Goal: Information Seeking & Learning: Learn about a topic

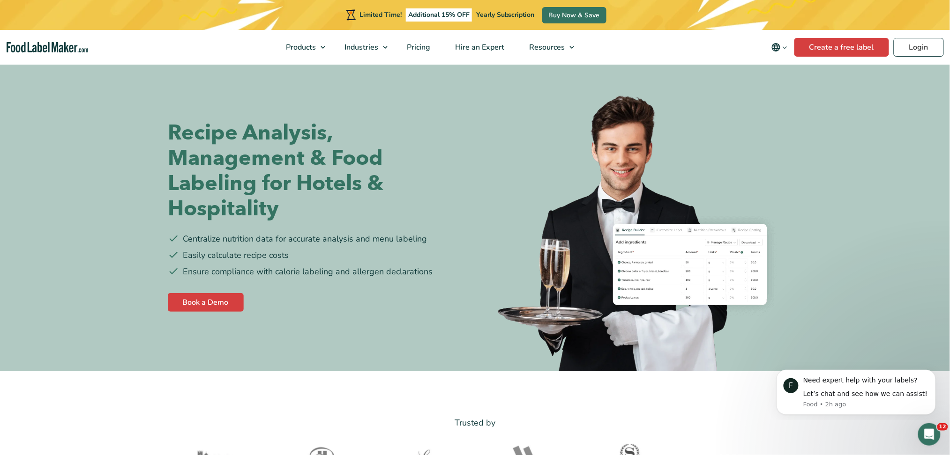
click at [20, 44] on img "Food Label Maker homepage" at bounding box center [48, 47] width 82 height 11
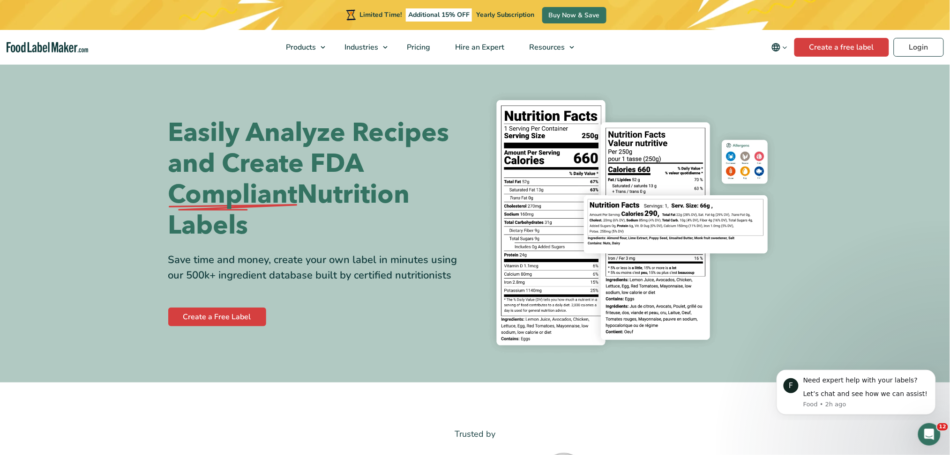
drag, startPoint x: 276, startPoint y: 121, endPoint x: 265, endPoint y: 134, distance: 16.9
click at [265, 134] on h1 "Easily Analyze Recipes and Create FDA Compliant Nutrition Labels" at bounding box center [318, 180] width 300 height 124
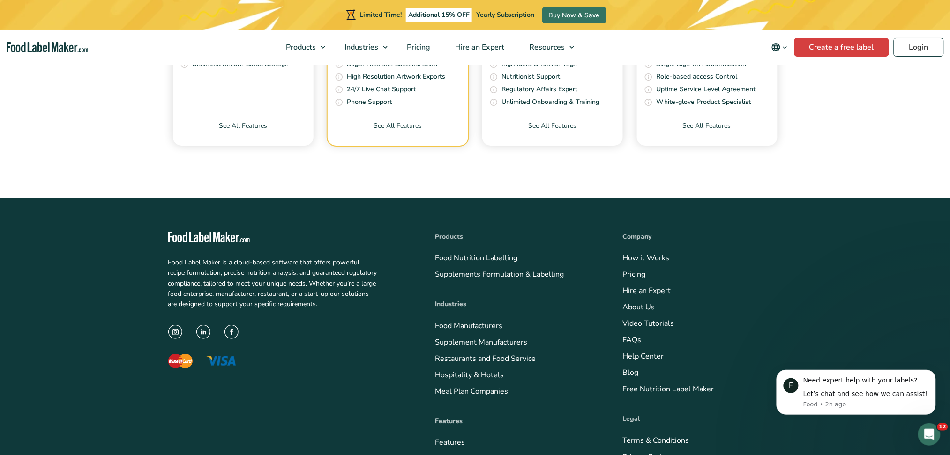
checkbox input "false"
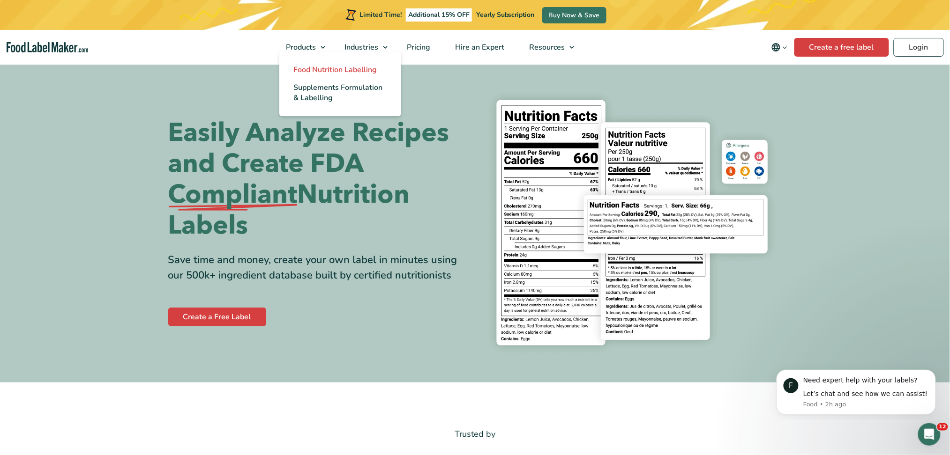
click at [316, 72] on span "Food Nutrition Labelling" at bounding box center [334, 70] width 83 height 10
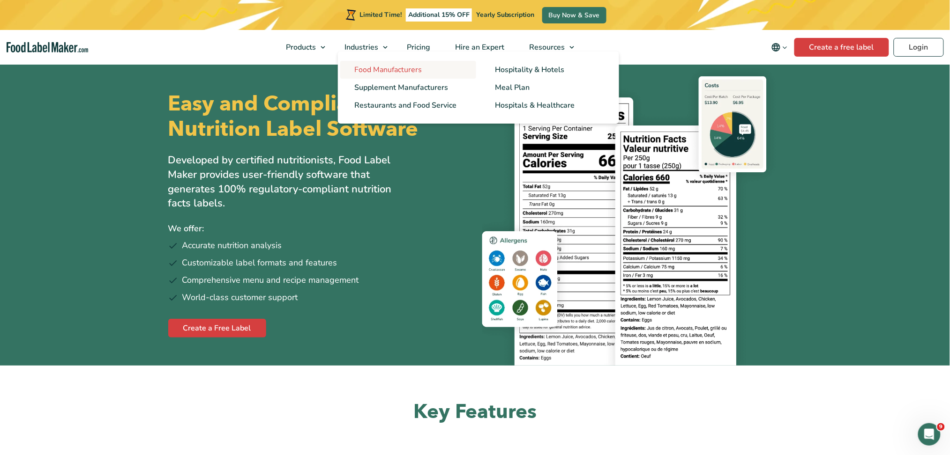
click at [366, 70] on span "Food Manufacturers" at bounding box center [387, 70] width 67 height 10
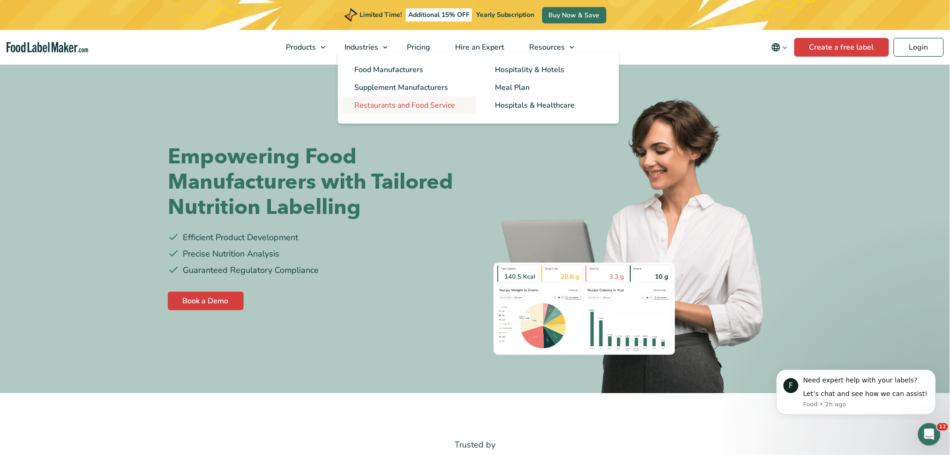
click at [425, 106] on span "Restaurants and Food Service" at bounding box center [404, 105] width 101 height 10
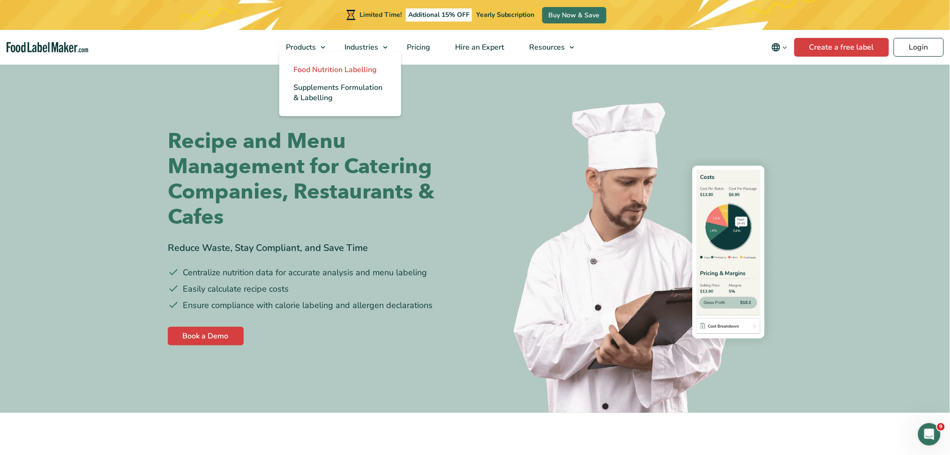
click at [312, 74] on span "Food Nutrition Labelling" at bounding box center [334, 70] width 83 height 10
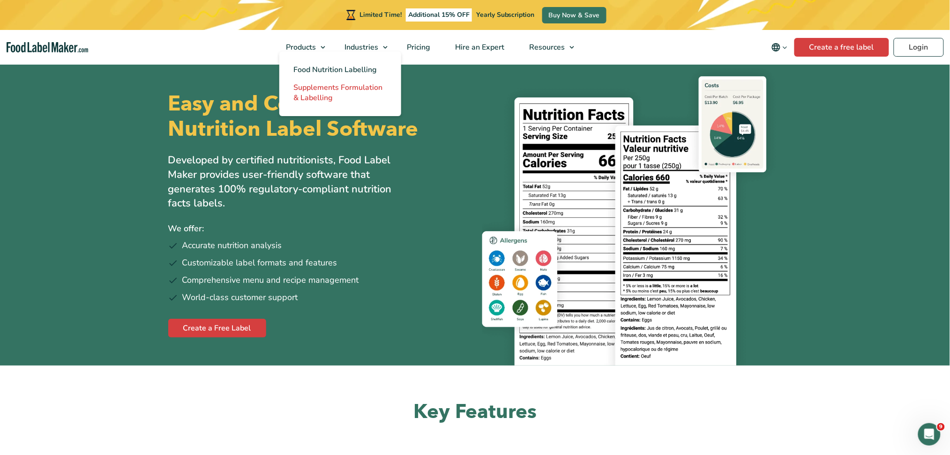
click at [323, 92] on span "Supplements Formulation & Labelling" at bounding box center [337, 92] width 89 height 21
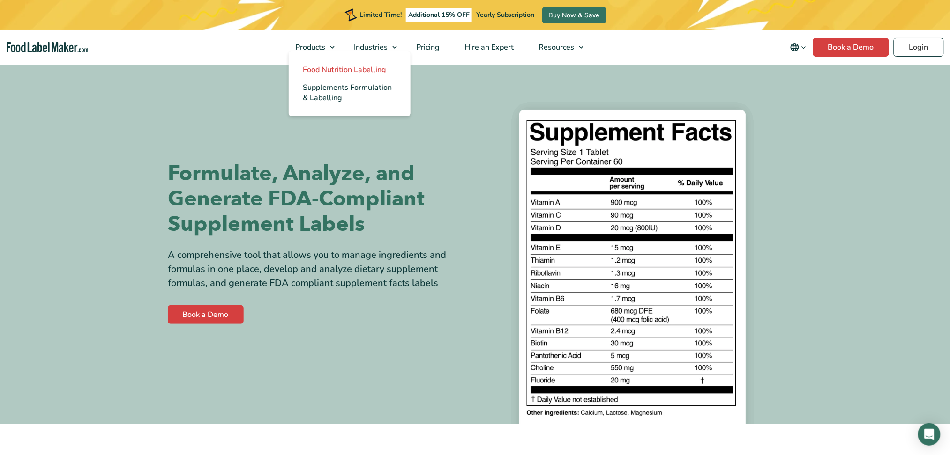
click at [328, 63] on link "Food Nutrition Labelling" at bounding box center [350, 70] width 122 height 18
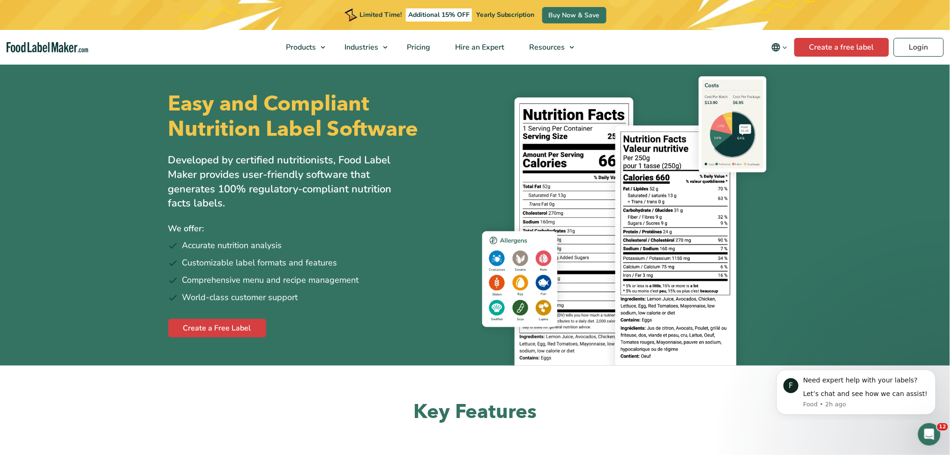
drag, startPoint x: 634, startPoint y: 207, endPoint x: 619, endPoint y: 214, distance: 17.2
click at [41, 47] on img "Food Label Maker homepage" at bounding box center [48, 47] width 82 height 11
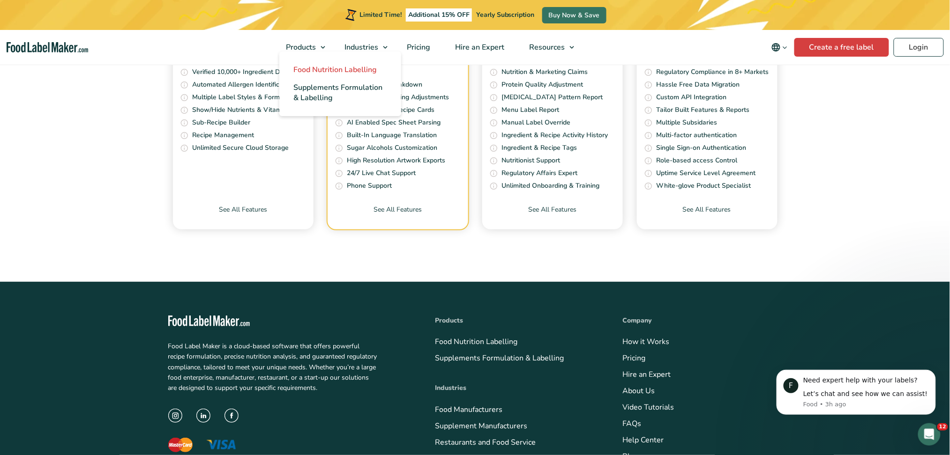
click at [319, 75] on span "Food Nutrition Labelling" at bounding box center [334, 70] width 83 height 10
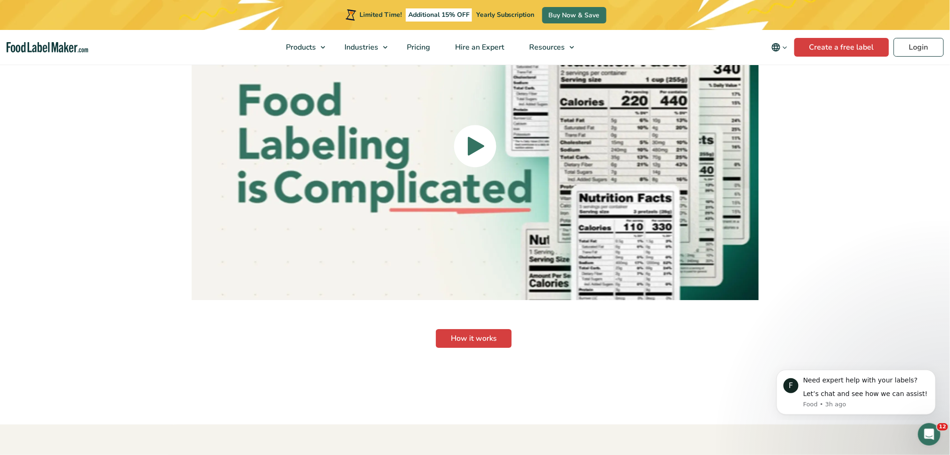
scroll to position [2209, 0]
click at [473, 132] on icon at bounding box center [476, 147] width 19 height 240
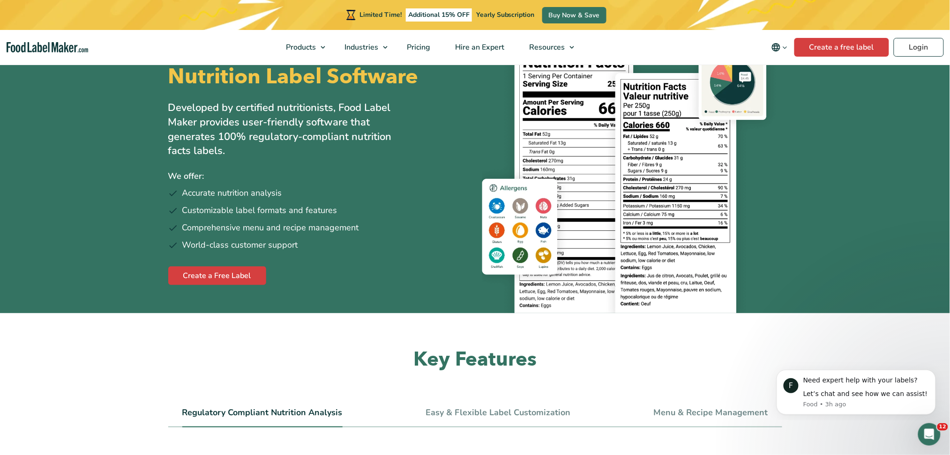
scroll to position [0, 0]
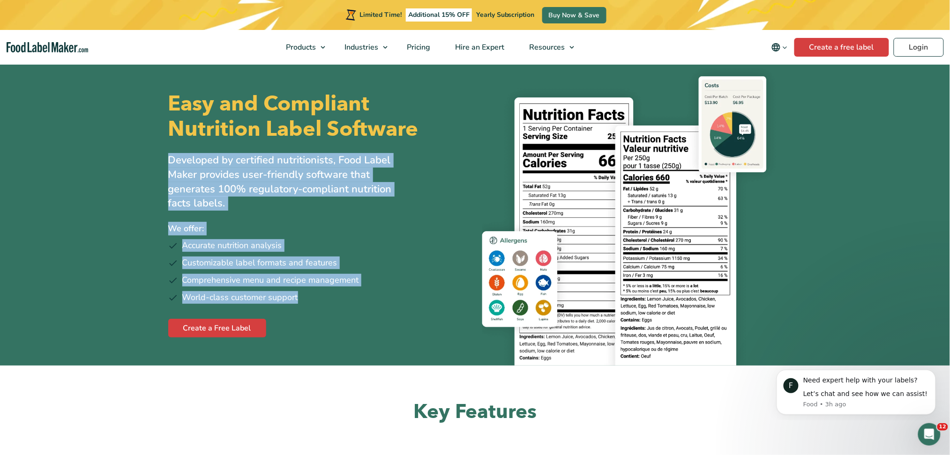
drag, startPoint x: 170, startPoint y: 157, endPoint x: 309, endPoint y: 301, distance: 200.8
click at [309, 301] on div "Easy and Compliant Nutrition Label Software Developed by certified nutritionist…" at bounding box center [318, 214] width 300 height 303
click at [345, 227] on p "We offer:" at bounding box center [318, 229] width 300 height 14
click at [379, 294] on li "World-class customer support" at bounding box center [318, 297] width 300 height 13
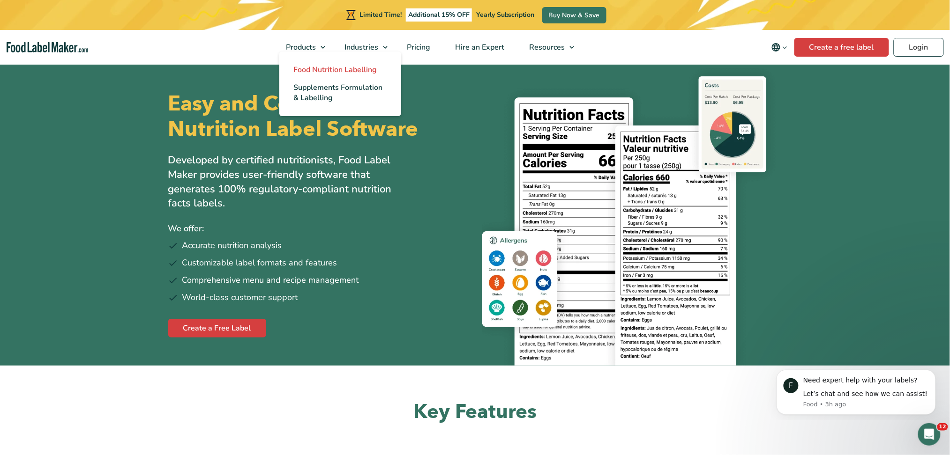
click at [313, 69] on span "Food Nutrition Labelling" at bounding box center [334, 70] width 83 height 10
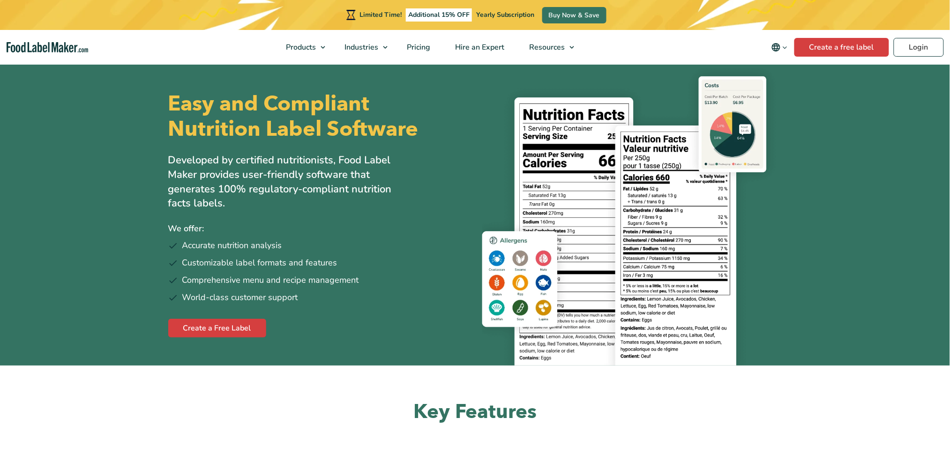
click at [45, 48] on img "Food Label Maker homepage" at bounding box center [48, 47] width 82 height 11
